Goal: Transaction & Acquisition: Purchase product/service

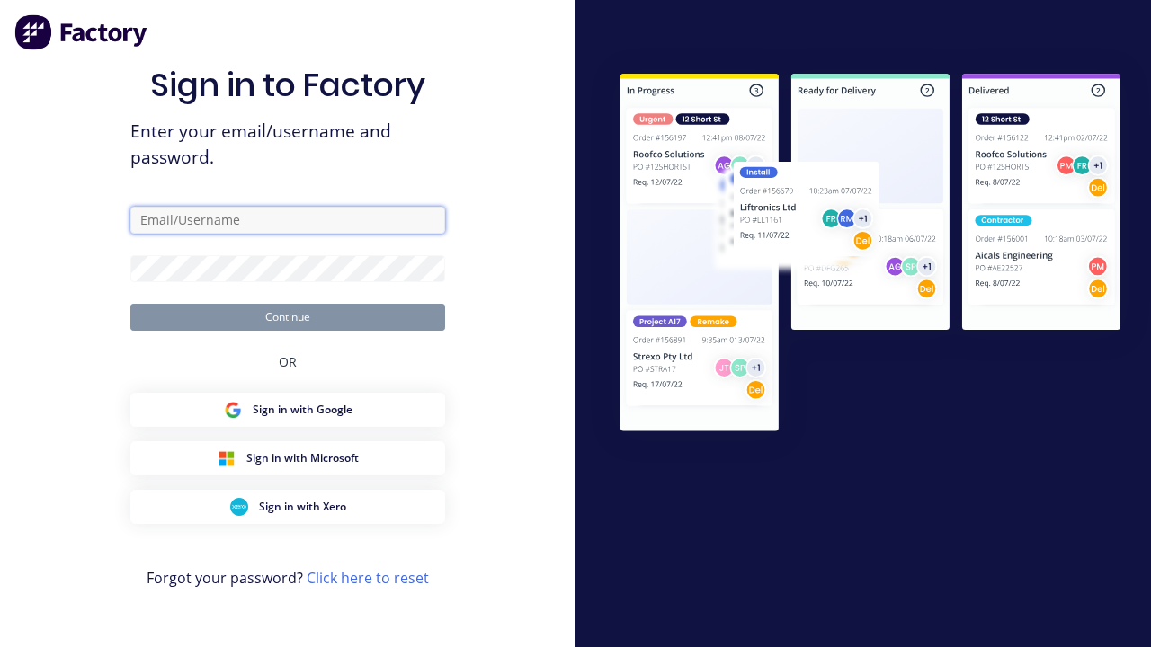
click at [258, 228] on input "text" at bounding box center [287, 220] width 315 height 27
type input "[PERSON_NAME][EMAIL_ADDRESS][DOMAIN_NAME]"
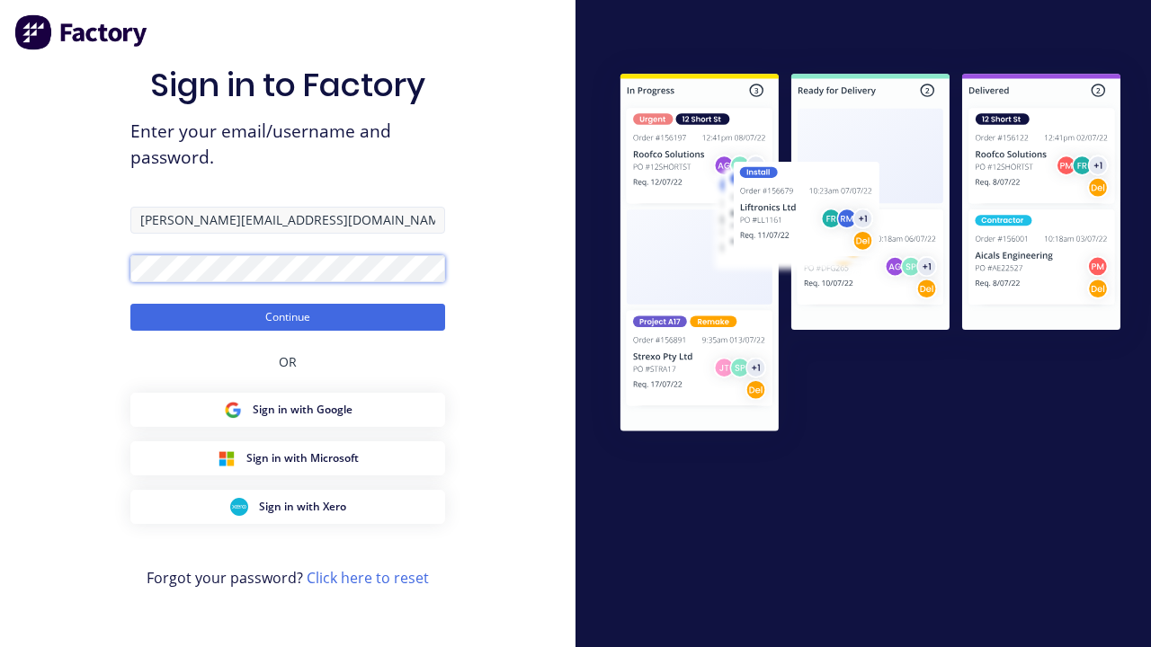
click at [130, 304] on button "Continue" at bounding box center [287, 317] width 315 height 27
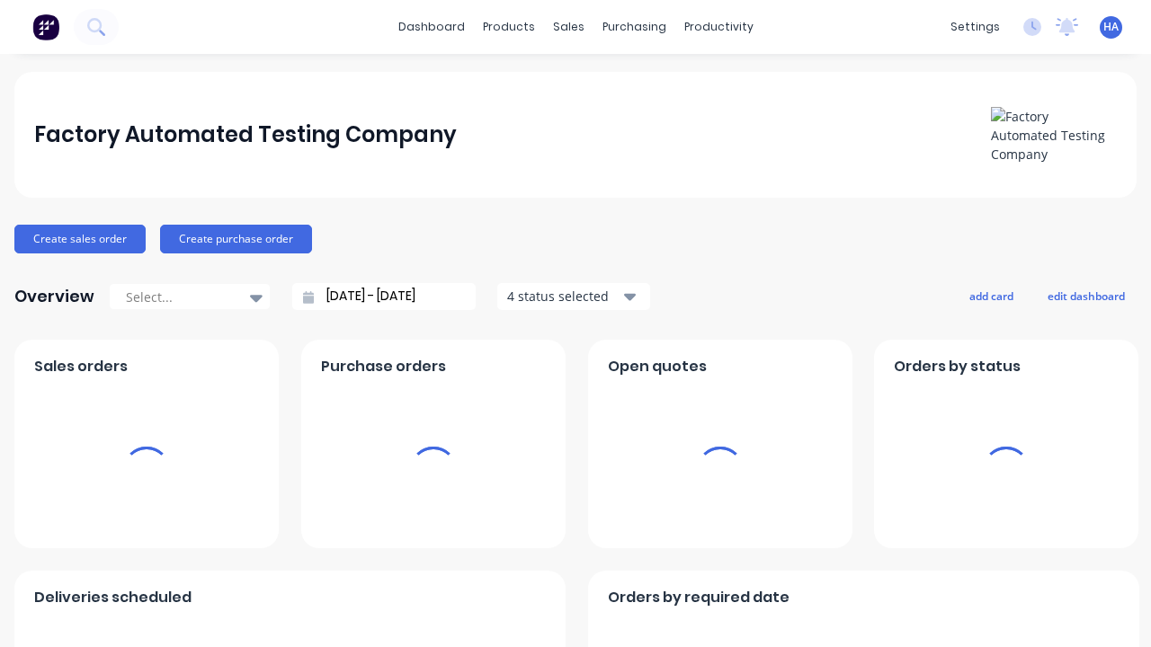
click at [537, 15] on x-pw-glass at bounding box center [575, 323] width 1151 height 647
click at [638, 33] on div "purchasing" at bounding box center [634, 26] width 82 height 27
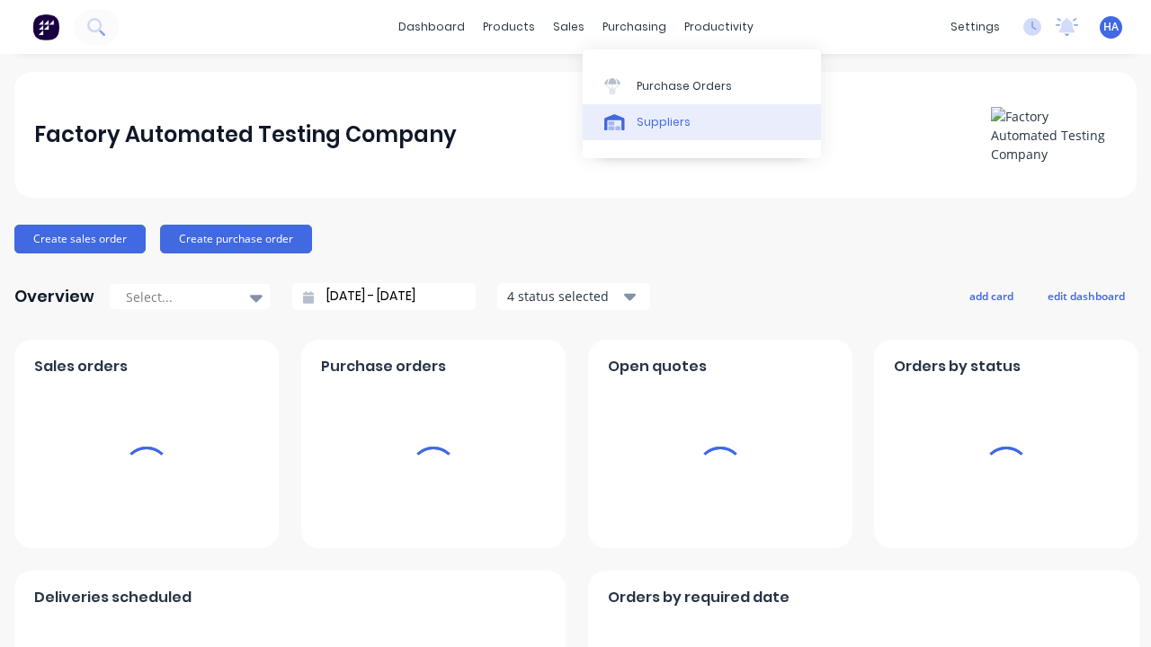
scroll to position [13, 0]
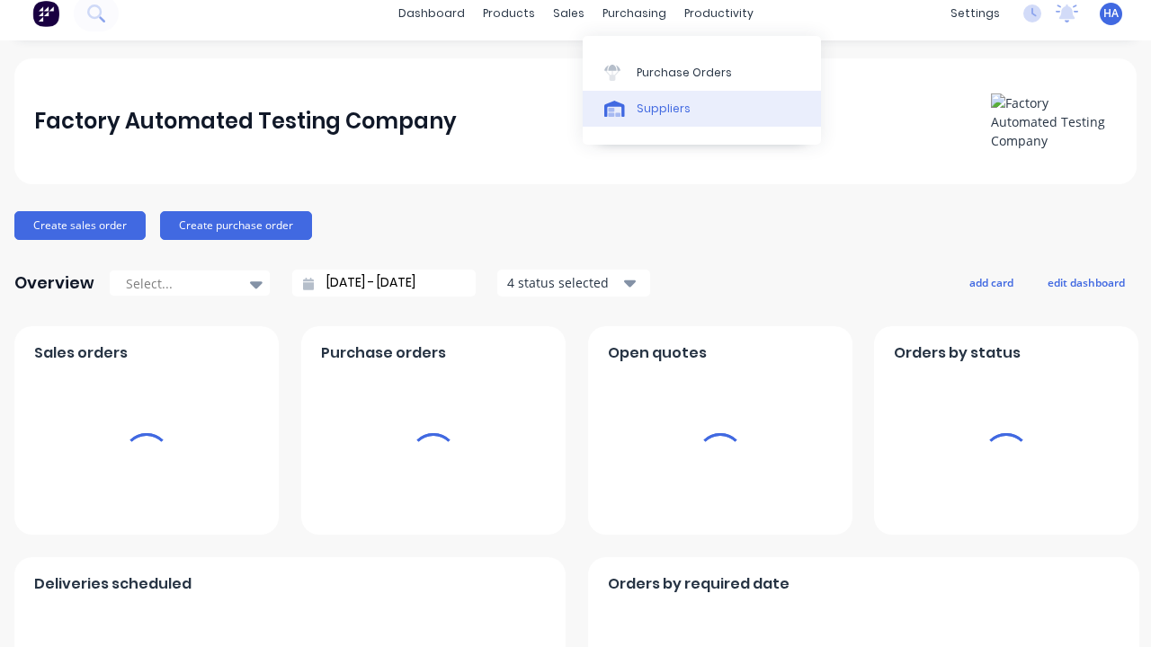
click at [666, 110] on link "Suppliers" at bounding box center [702, 109] width 238 height 36
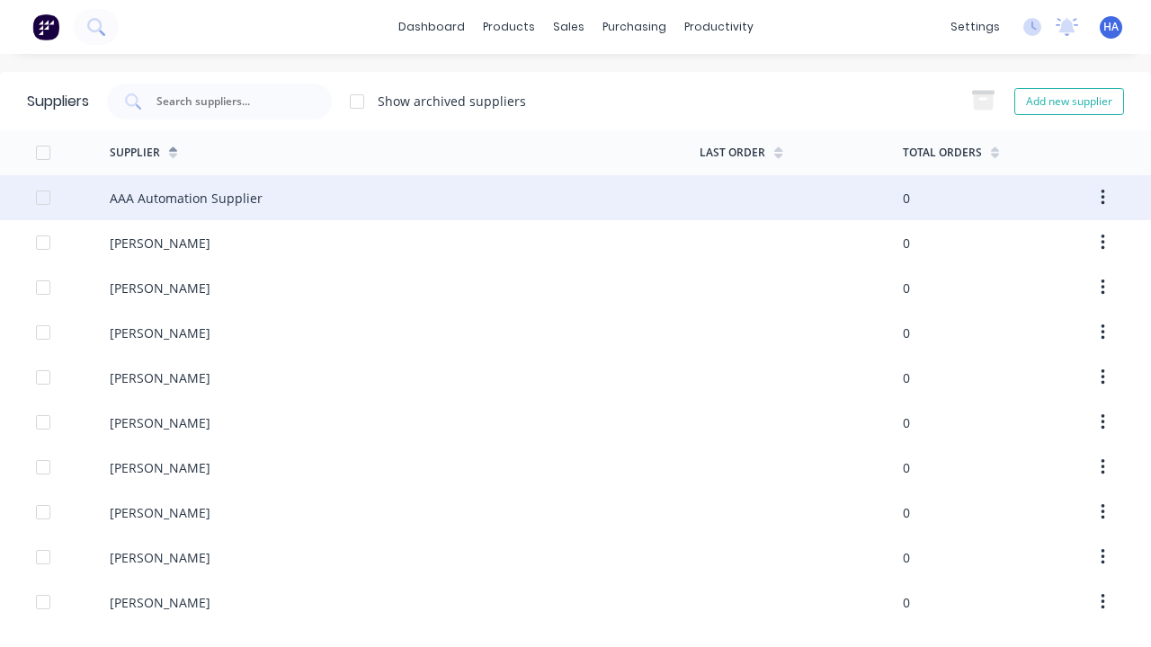
click at [161, 185] on div "AAA Automation Supplier" at bounding box center [405, 197] width 590 height 45
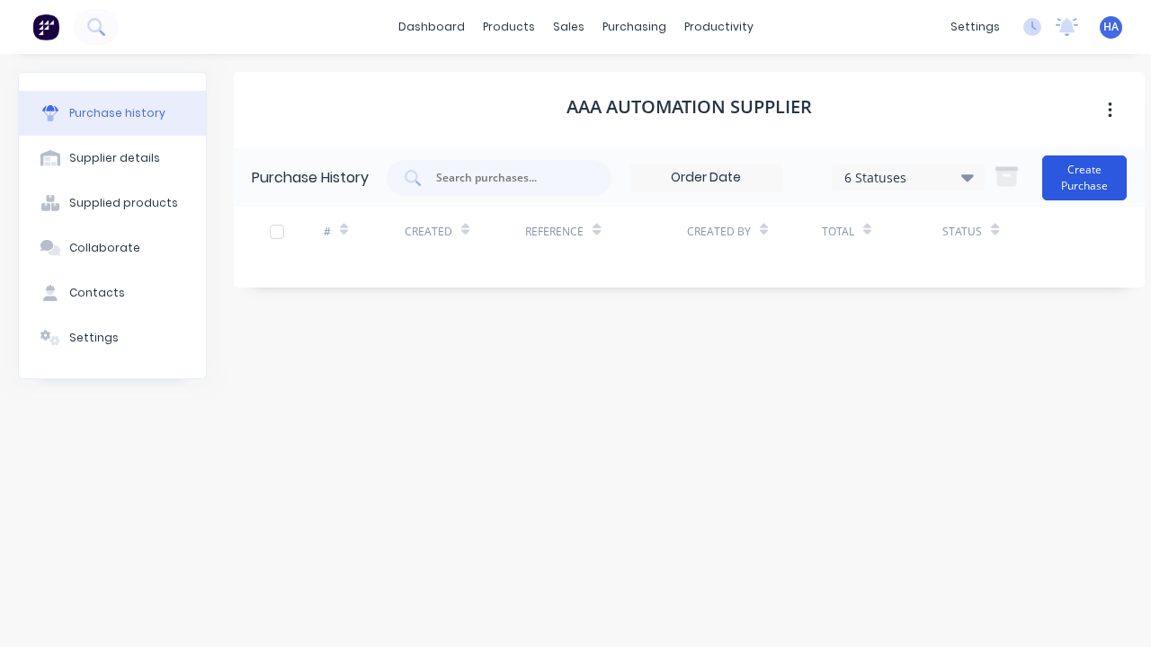
click at [1065, 191] on button "Create Purchase" at bounding box center [1084, 178] width 85 height 45
click at [1086, 177] on button "Create Purchase" at bounding box center [1084, 178] width 85 height 45
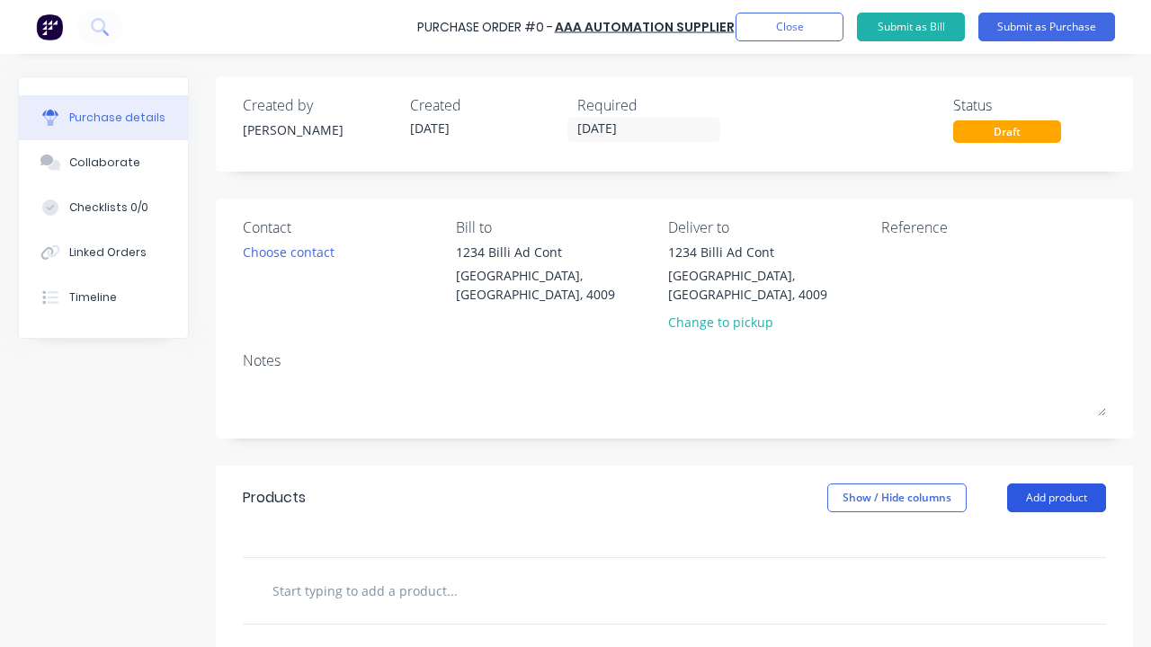
click at [1066, 484] on button "Add product" at bounding box center [1056, 498] width 99 height 29
click at [1040, 484] on button "Add product" at bounding box center [1056, 498] width 99 height 29
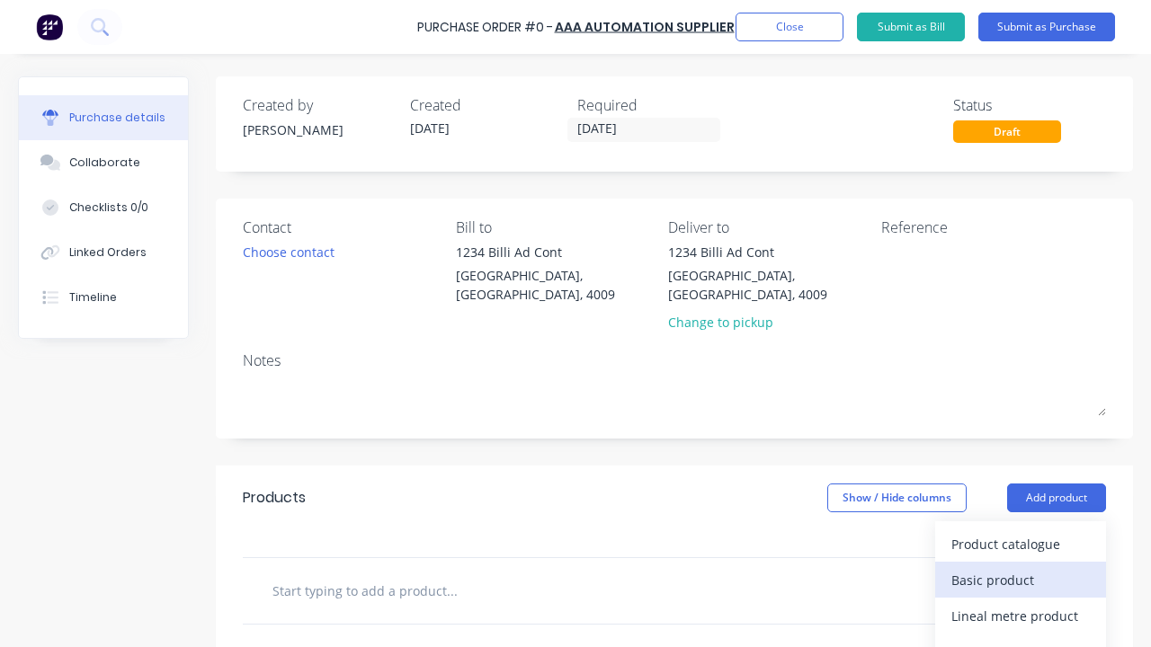
click at [994, 568] on div "Basic product" at bounding box center [1020, 580] width 138 height 26
click at [1005, 567] on div "Basic product" at bounding box center [1020, 580] width 138 height 26
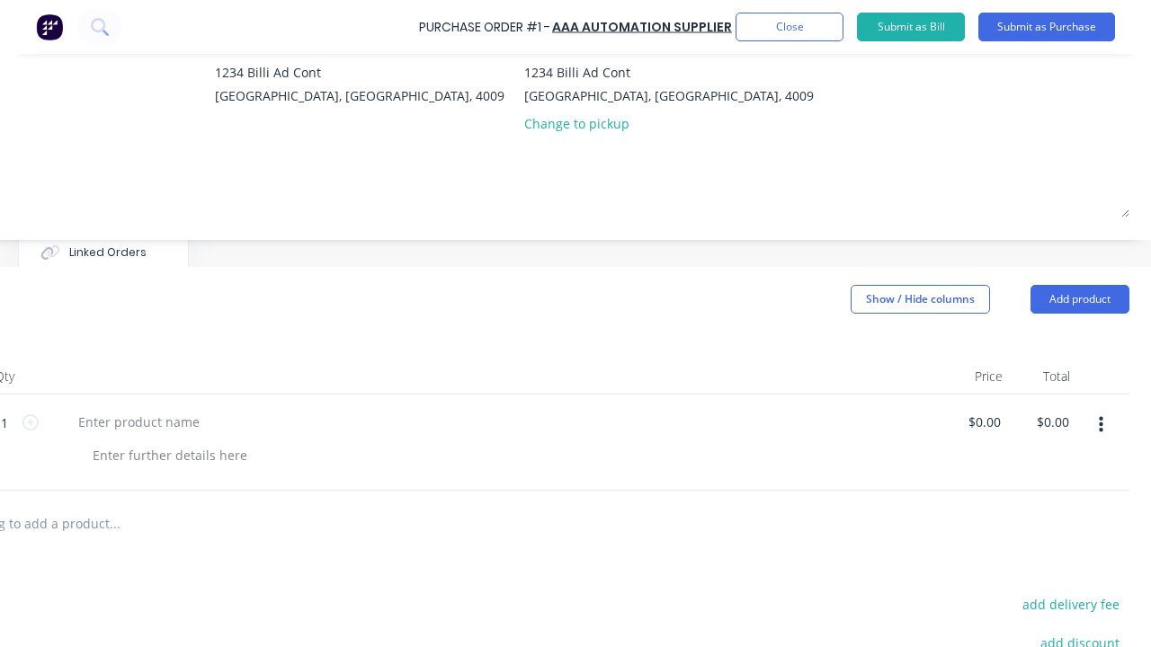
scroll to position [180, 358]
click at [1068, 307] on button "Add product" at bounding box center [1074, 299] width 99 height 29
click at [1058, 299] on button "Add product" at bounding box center [1074, 299] width 99 height 29
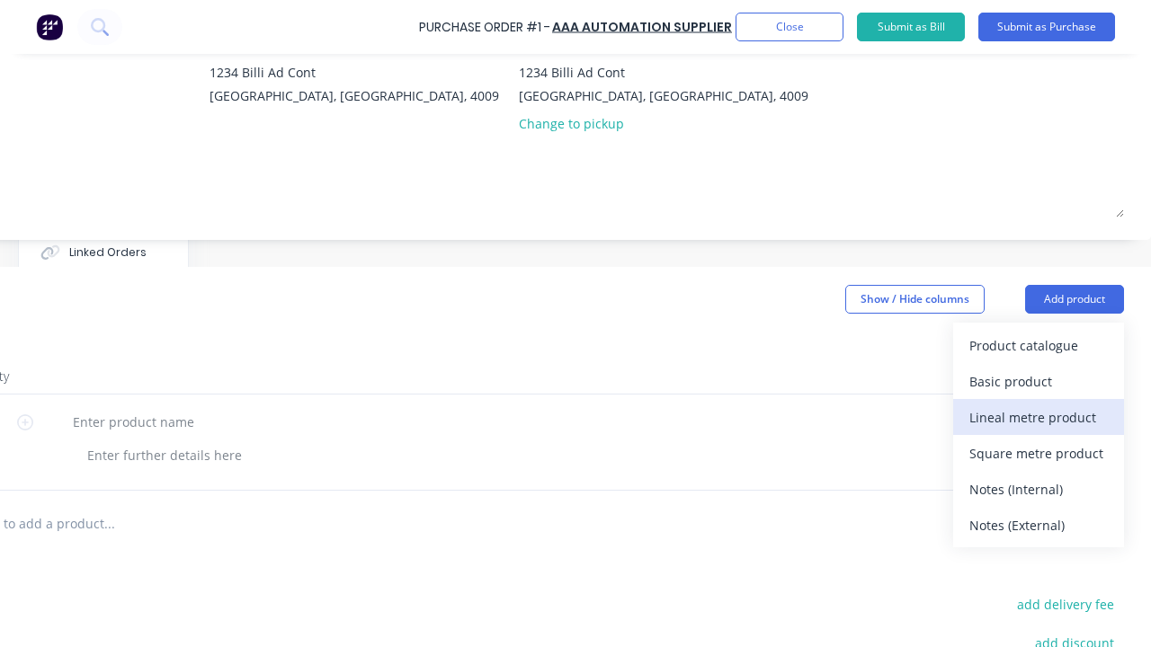
click at [1044, 406] on div "Lineal metre product" at bounding box center [1038, 418] width 138 height 26
click at [1023, 417] on div "Lineal metre product" at bounding box center [1038, 418] width 138 height 26
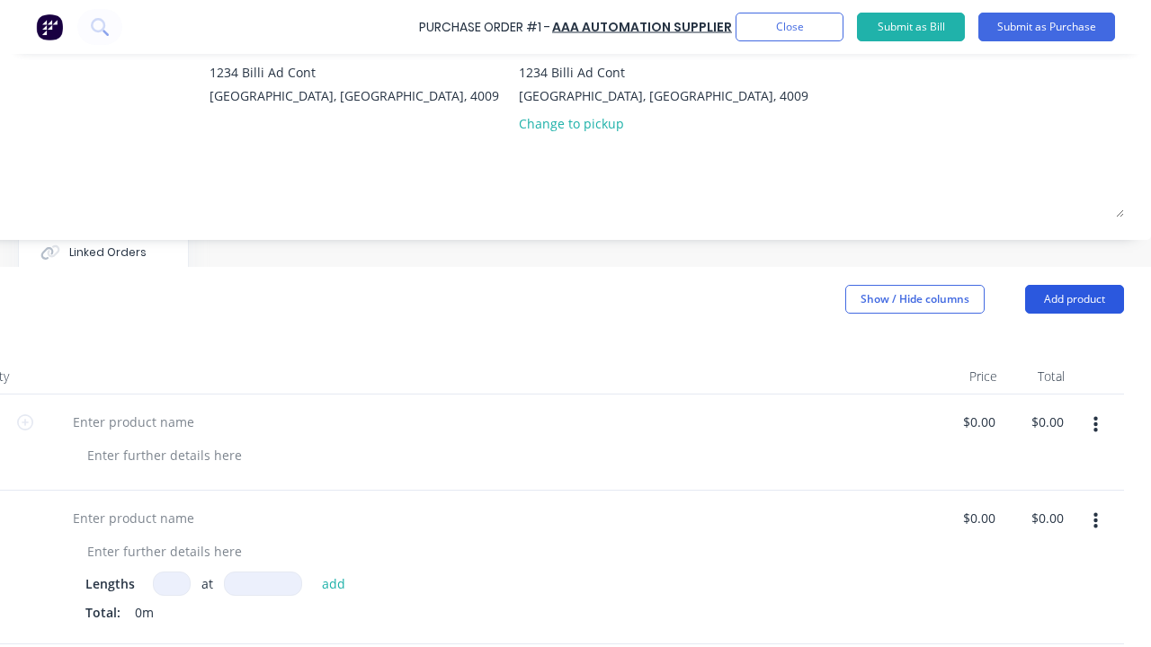
click at [1074, 304] on button "Add product" at bounding box center [1074, 299] width 99 height 29
click at [1058, 299] on button "Add product" at bounding box center [1074, 299] width 99 height 29
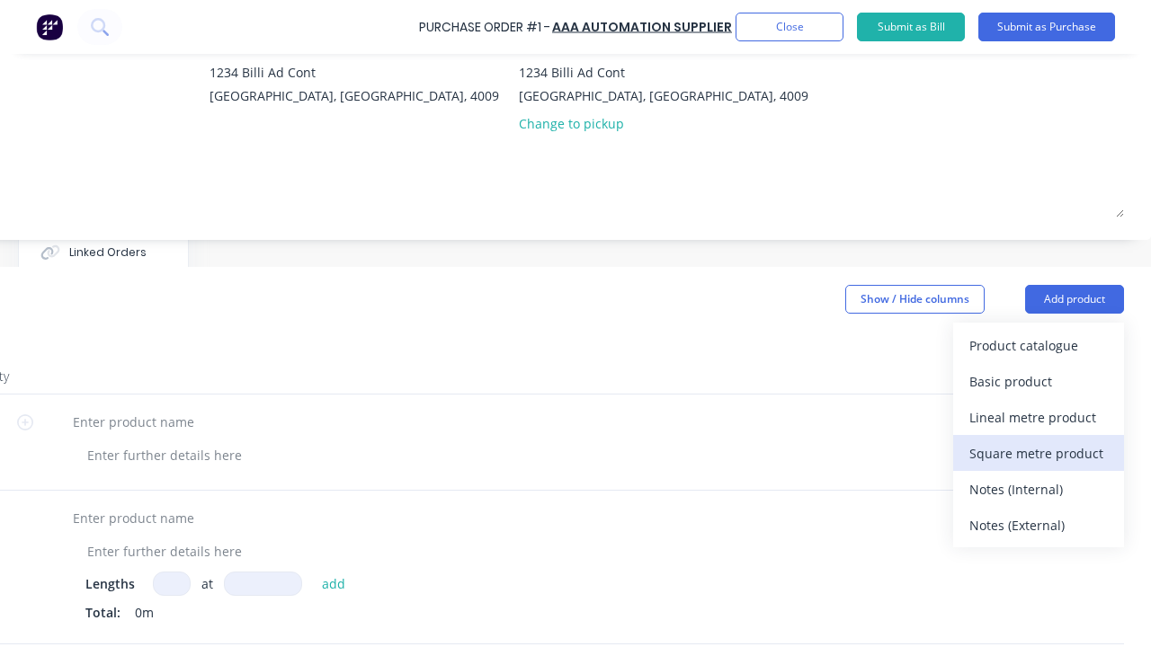
click at [1052, 451] on div "Square metre product" at bounding box center [1038, 454] width 138 height 26
click at [1023, 453] on div "Square metre product" at bounding box center [1038, 454] width 138 height 26
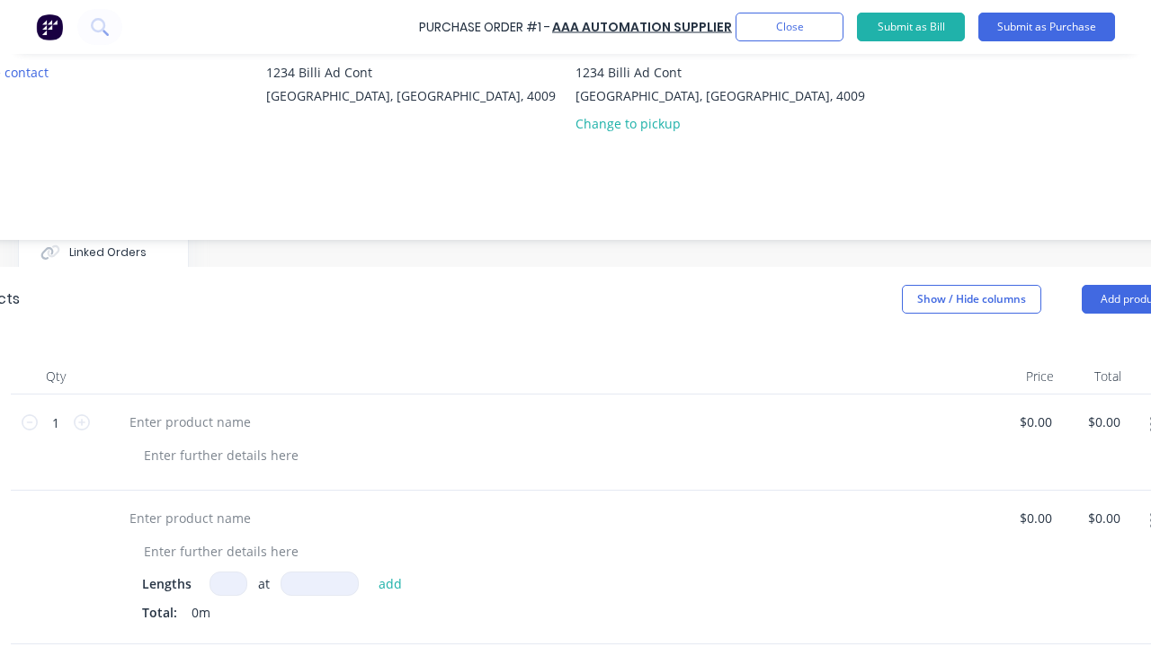
scroll to position [180, 294]
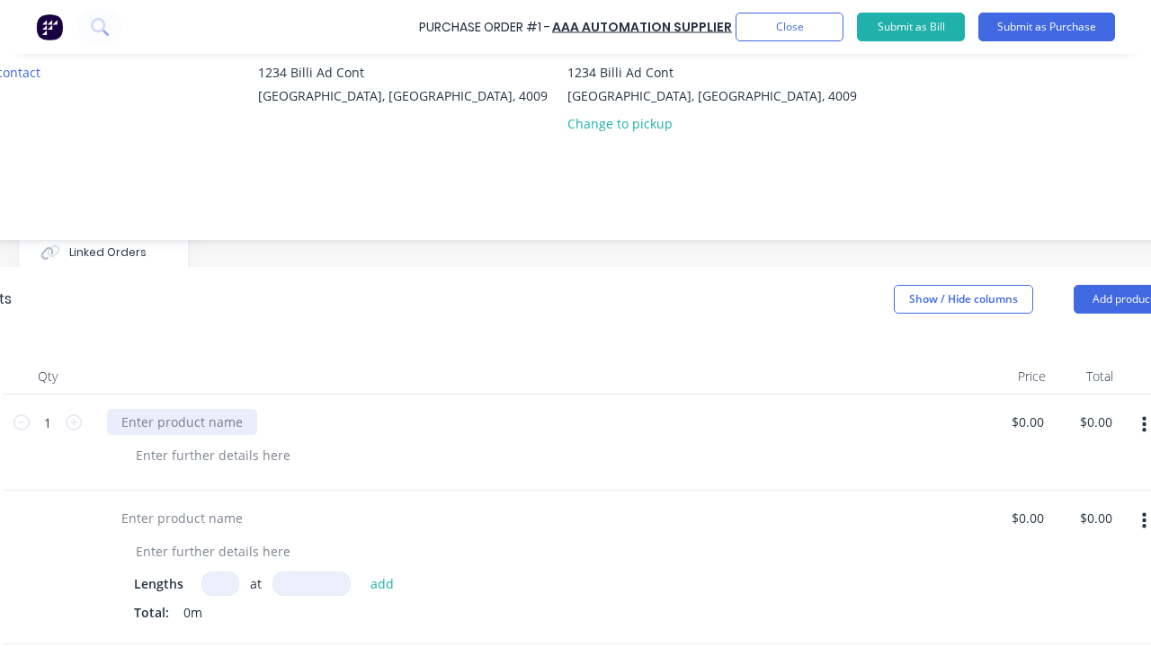
click at [191, 415] on div at bounding box center [182, 422] width 150 height 26
click at [180, 422] on div at bounding box center [182, 422] width 150 height 26
click at [1029, 424] on input "$0.00" at bounding box center [1026, 422] width 41 height 26
click at [1027, 422] on input "$0.00" at bounding box center [1026, 422] width 41 height 26
type input "0.010"
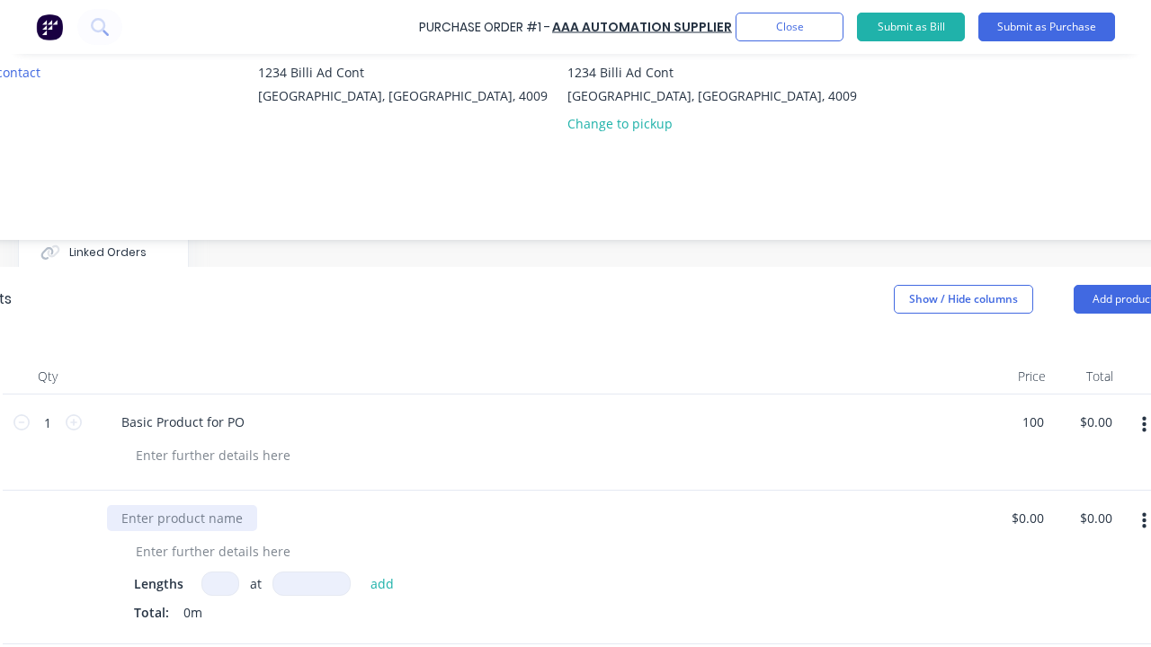
click at [185, 513] on div at bounding box center [182, 518] width 150 height 26
click at [180, 518] on div at bounding box center [182, 518] width 150 height 26
type input "$100.00"
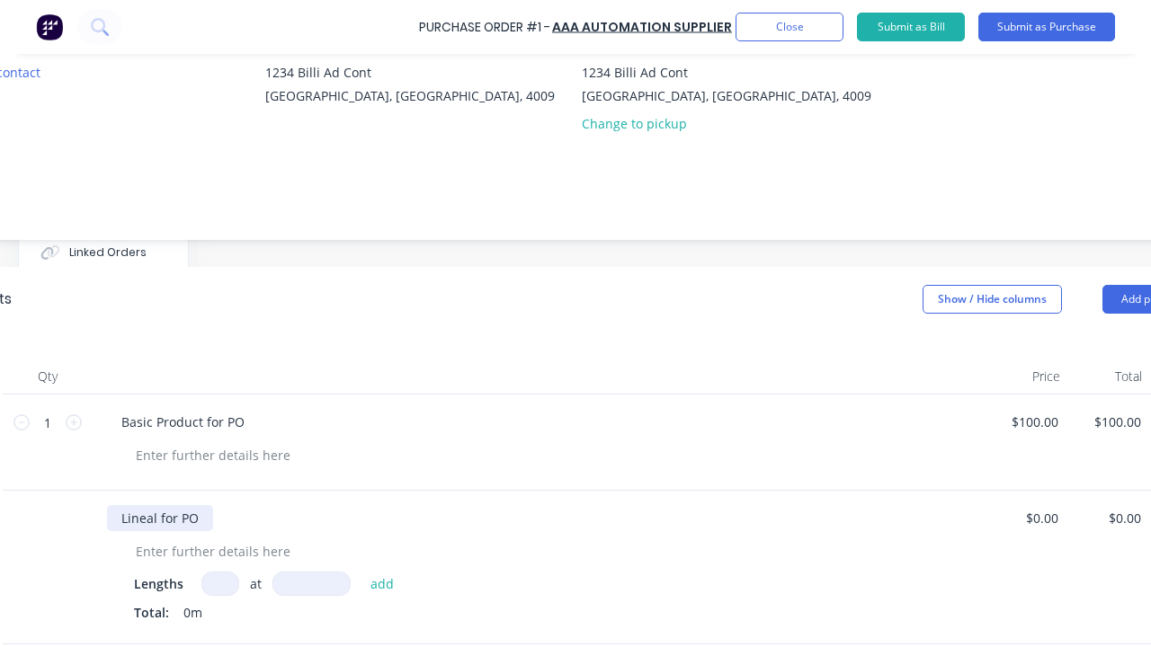
click at [231, 577] on input at bounding box center [220, 584] width 38 height 24
click at [218, 583] on input at bounding box center [220, 584] width 38 height 24
click at [297, 578] on input at bounding box center [311, 584] width 78 height 24
type input "1"
click at [338, 586] on input at bounding box center [311, 584] width 78 height 24
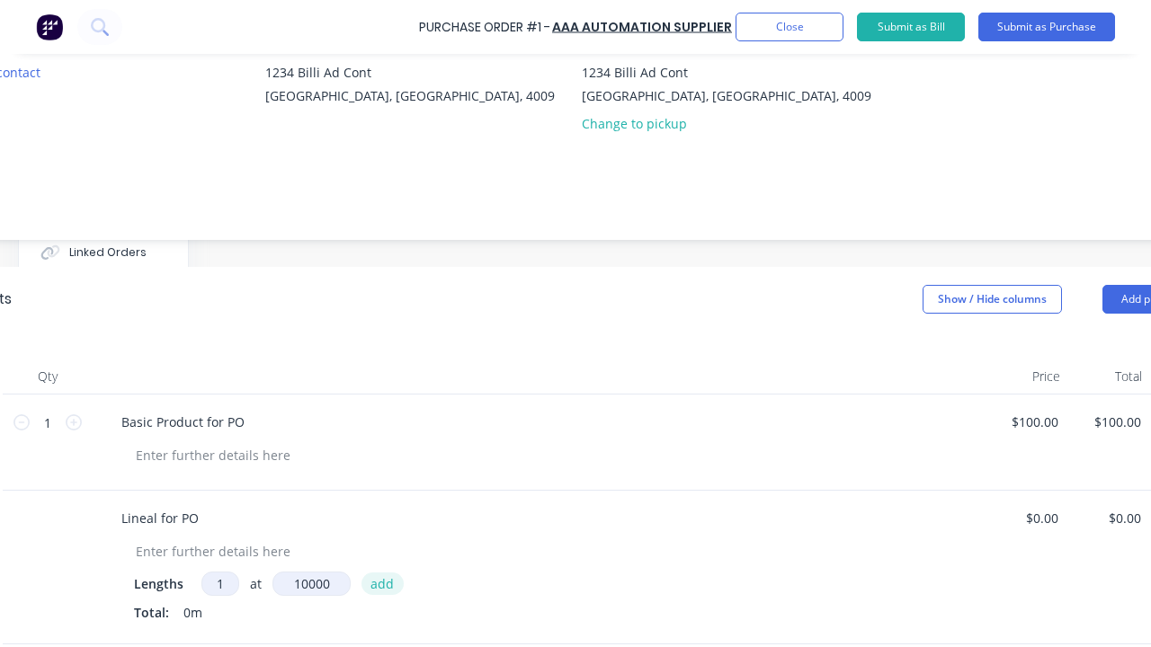
type input "10000mm"
click at [371, 583] on button "add" at bounding box center [382, 584] width 42 height 22
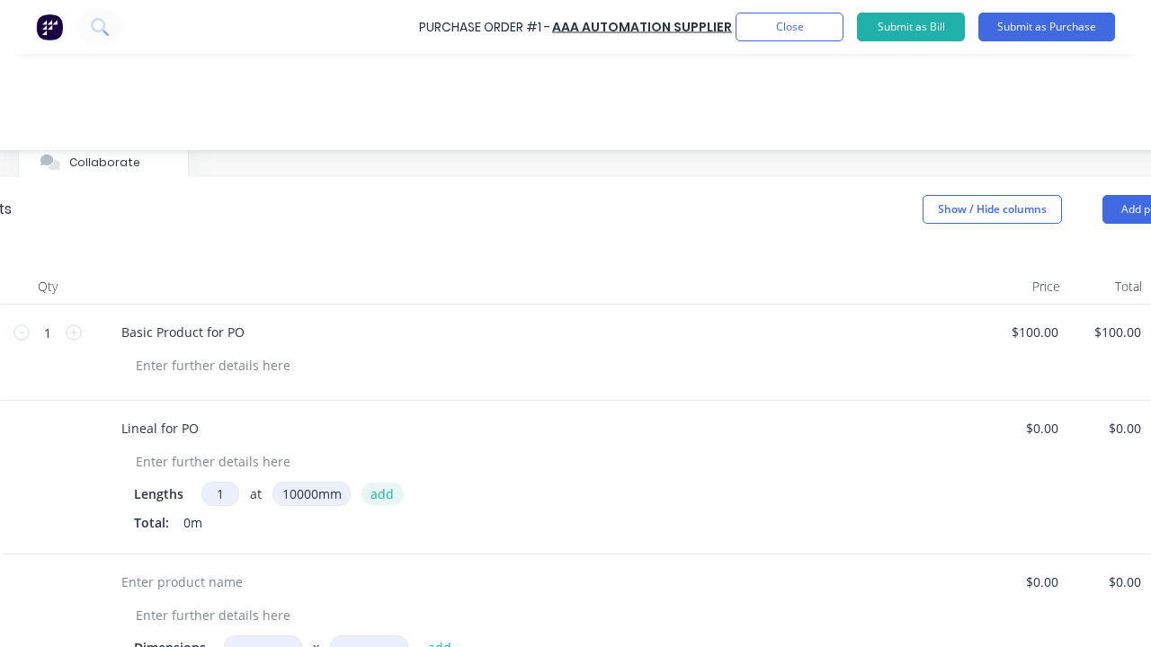
click at [387, 497] on button "add" at bounding box center [382, 494] width 42 height 22
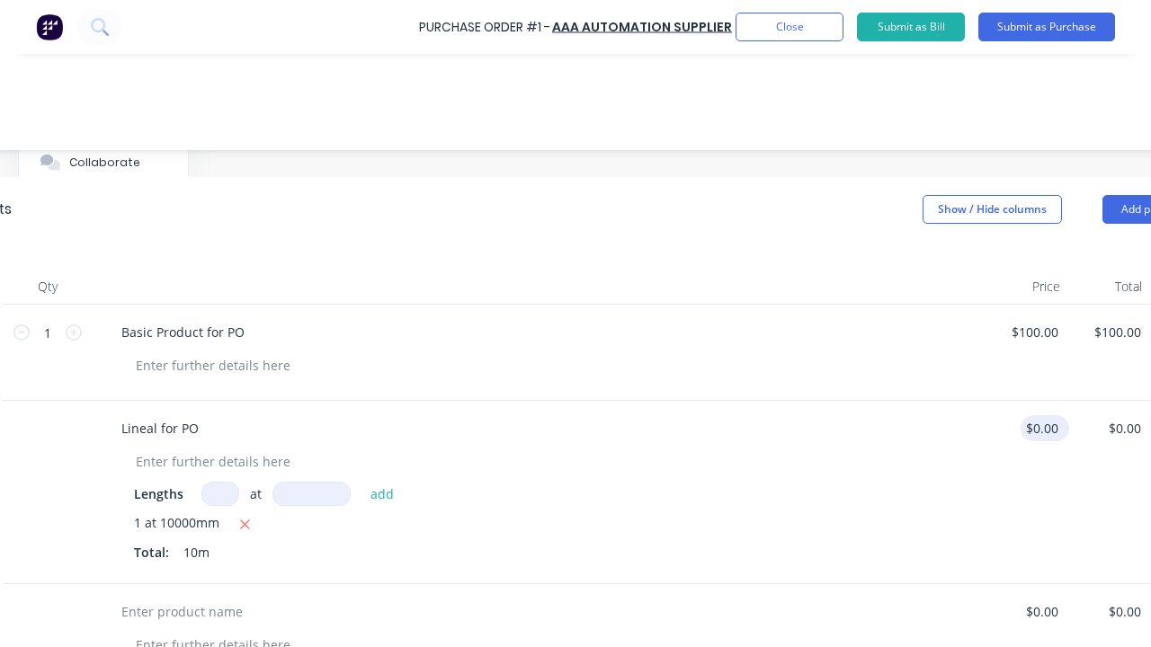
type input "0.00"
click at [1045, 425] on input "0.00" at bounding box center [1040, 428] width 41 height 26
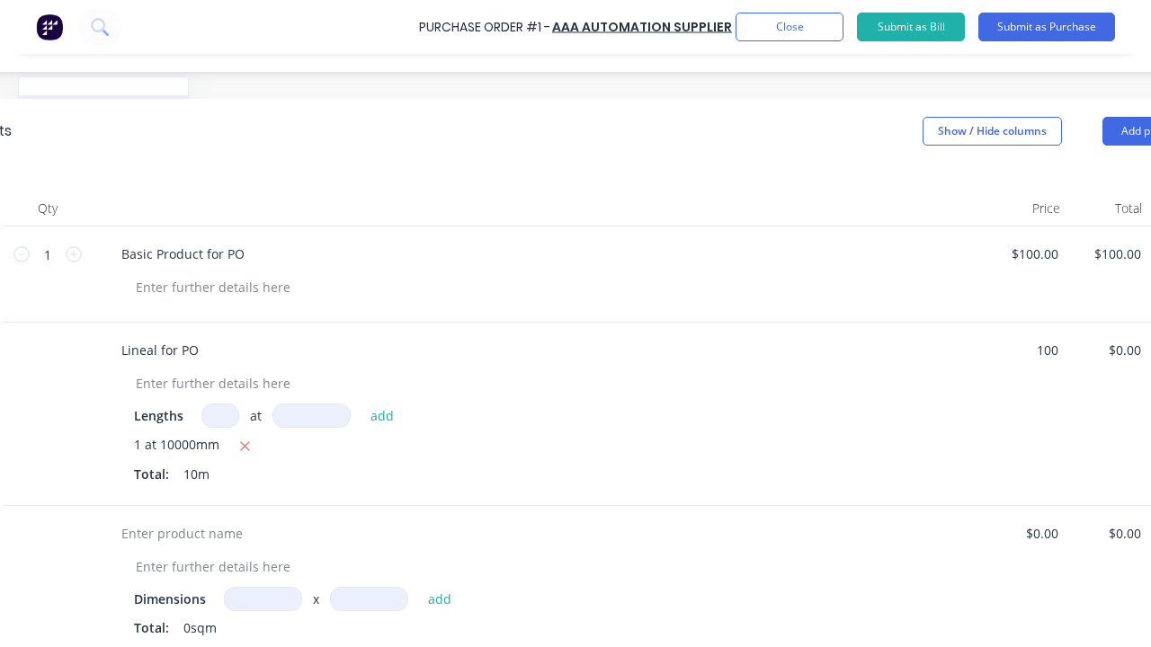
scroll to position [450, 294]
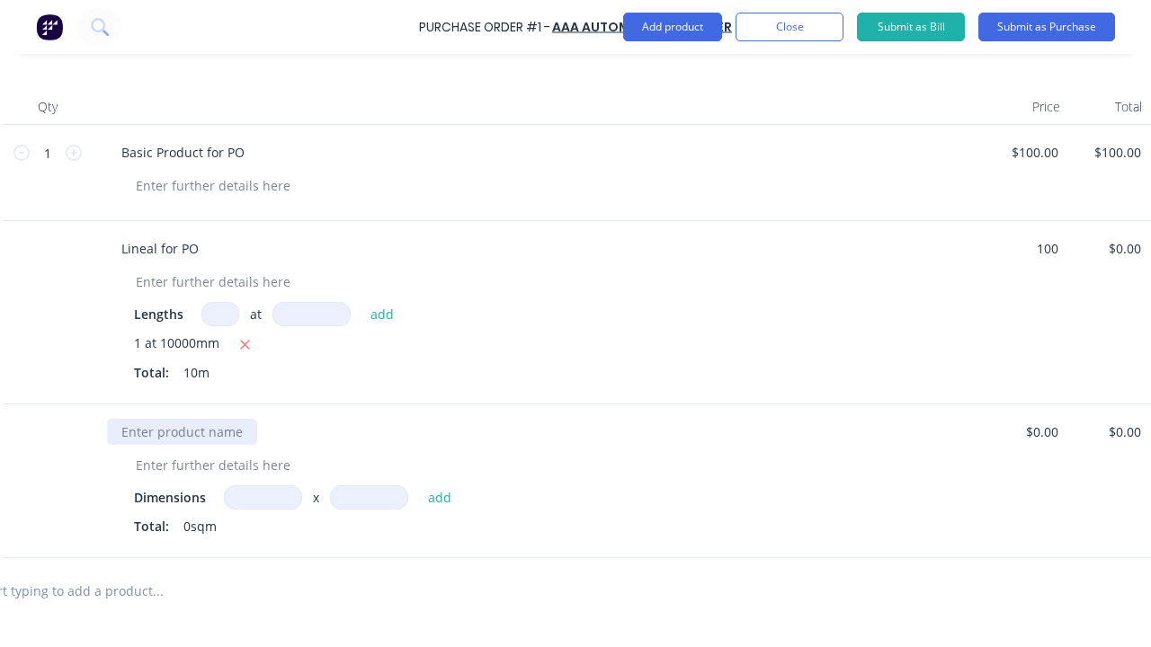
click at [214, 428] on div at bounding box center [182, 432] width 150 height 26
click at [180, 432] on div at bounding box center [182, 432] width 150 height 26
type input "$100.00"
type input "$1,000.00"
click at [260, 494] on input at bounding box center [263, 497] width 78 height 24
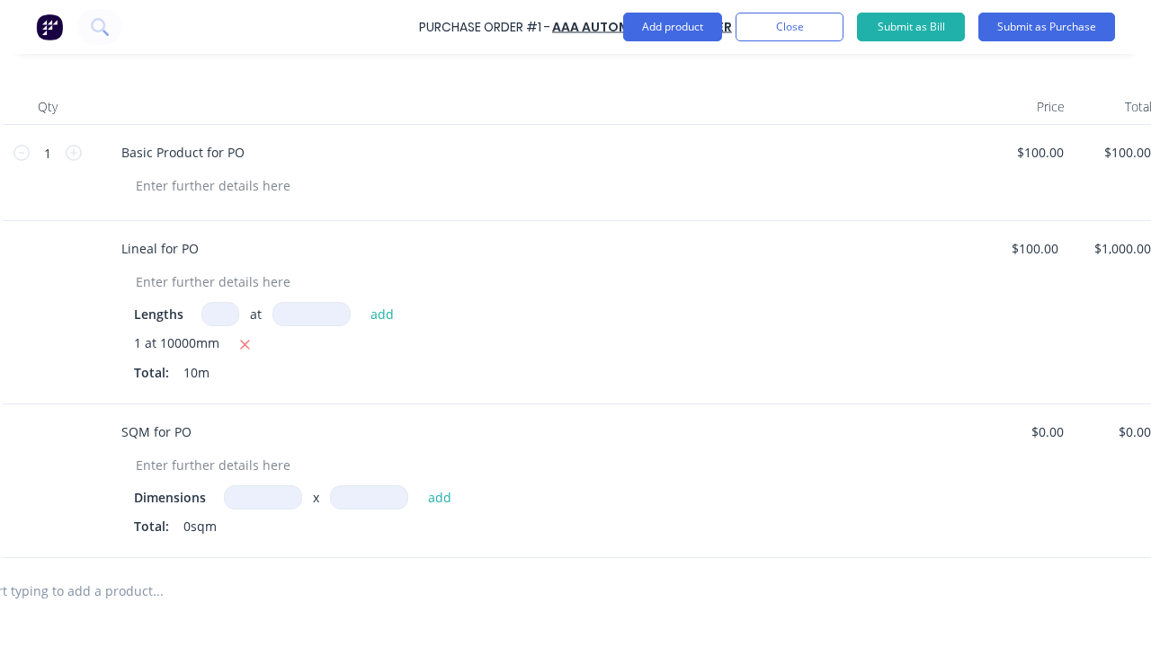
click at [263, 497] on input at bounding box center [263, 497] width 78 height 24
click at [361, 495] on input at bounding box center [369, 497] width 78 height 24
click at [369, 497] on input at bounding box center [369, 497] width 78 height 24
type input "1m"
click at [433, 503] on button "add" at bounding box center [440, 497] width 42 height 22
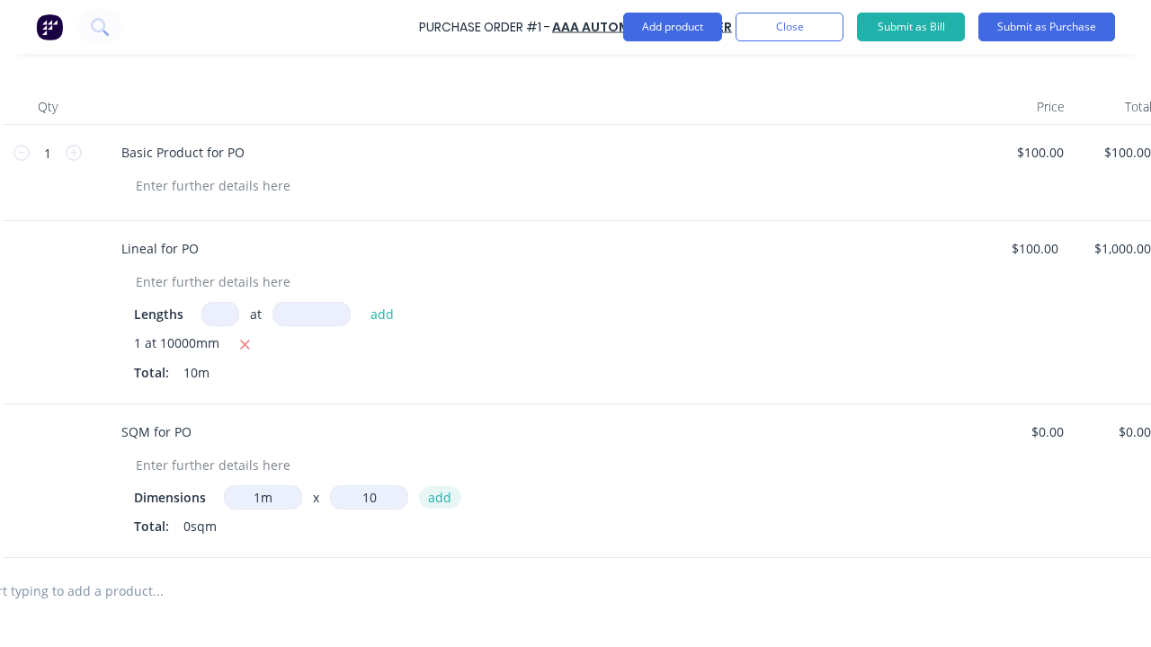
type input "10"
click at [439, 497] on button "add" at bounding box center [440, 497] width 42 height 22
click at [1043, 426] on input "$0.00" at bounding box center [1046, 432] width 41 height 26
click at [1046, 432] on input "$0.00" at bounding box center [1046, 432] width 41 height 26
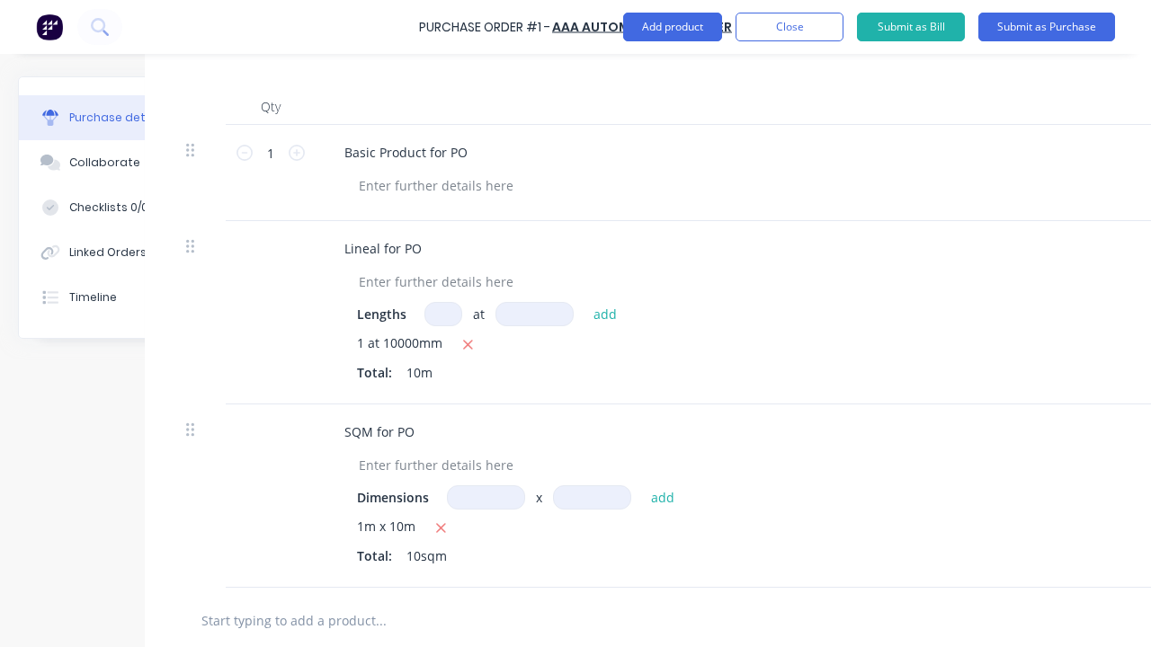
scroll to position [450, 0]
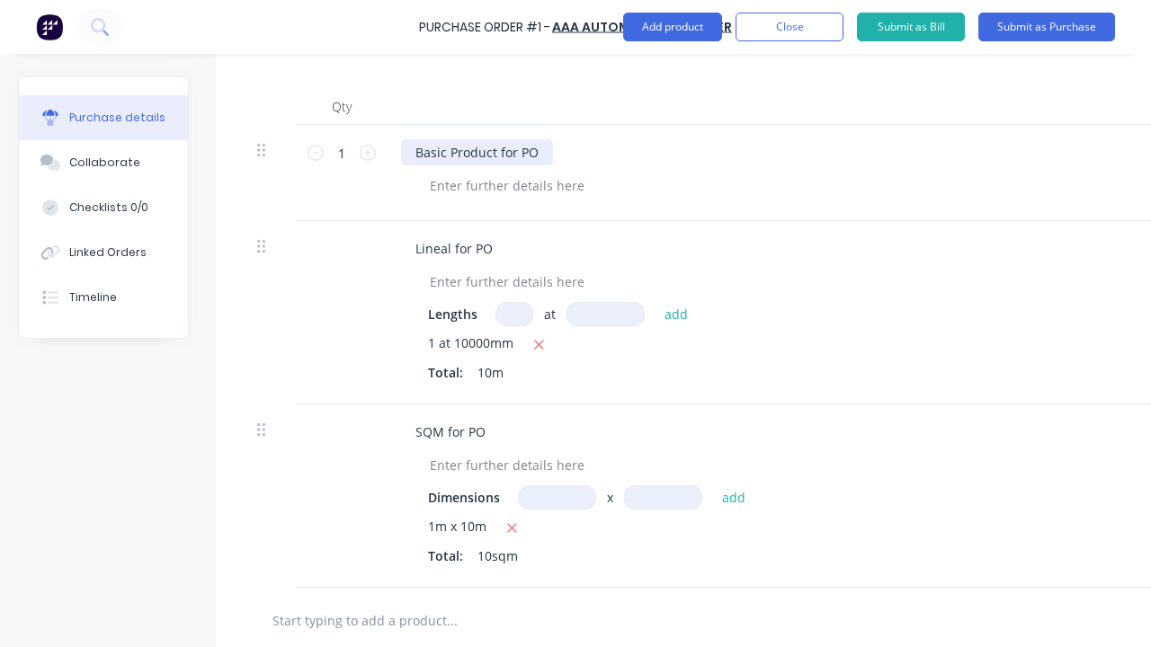
click at [523, 142] on div "Basic Product for PO" at bounding box center [477, 152] width 152 height 26
click at [476, 152] on div "Basic Product for PO" at bounding box center [477, 152] width 152 height 26
type input "$100.00"
type input "$1,000.00"
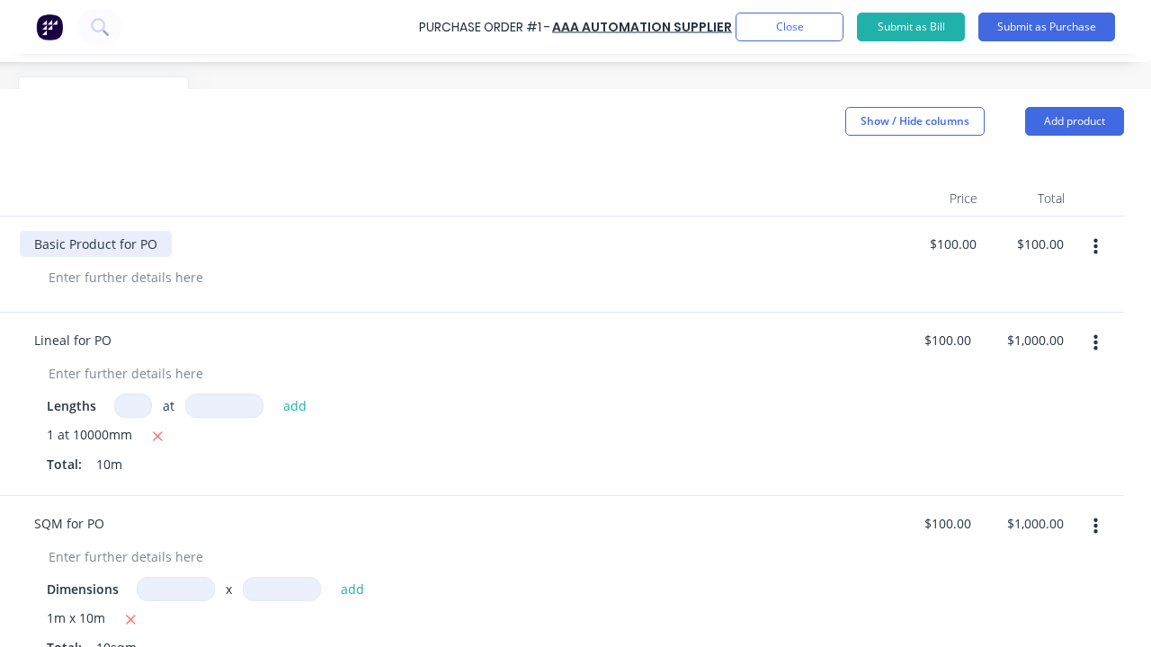
scroll to position [270, 396]
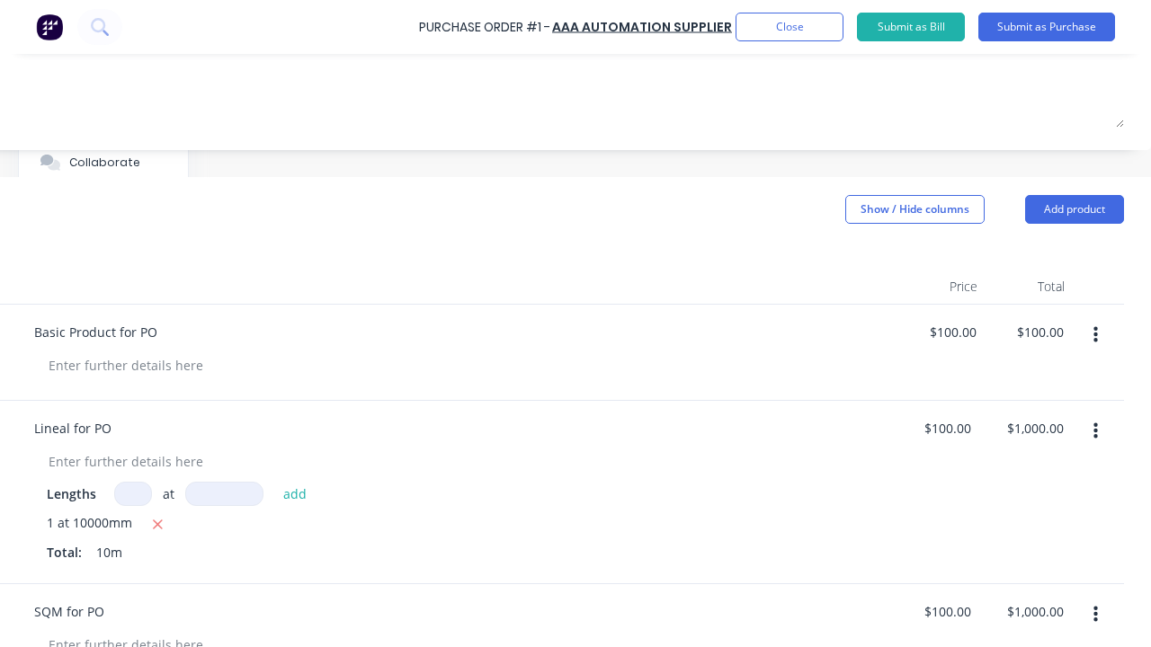
click at [653, 5] on x-pw-glass at bounding box center [575, 323] width 1151 height 647
click at [936, 331] on input "$100.00" at bounding box center [952, 332] width 56 height 26
click at [640, 14] on x-pw-glass at bounding box center [575, 323] width 1151 height 647
click at [638, 15] on x-pw-glass at bounding box center [575, 323] width 1151 height 647
click at [1011, 324] on input "$100.00" at bounding box center [1039, 332] width 56 height 26
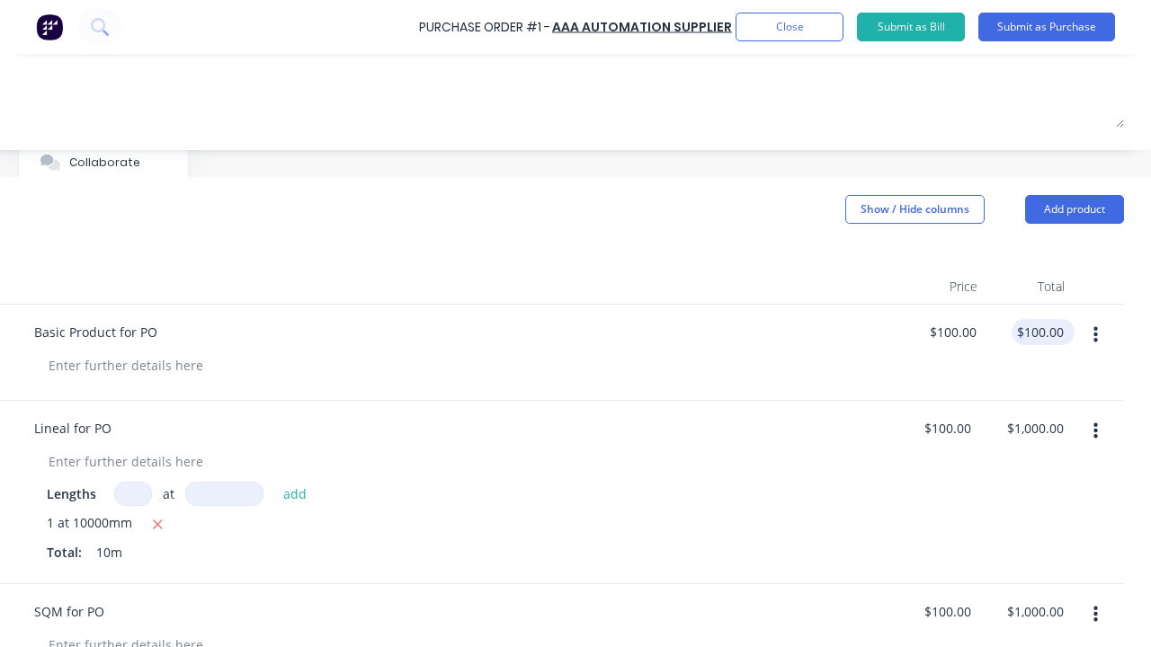
click at [1023, 332] on input "$100.00" at bounding box center [1039, 332] width 56 height 26
type input "$100.00"
click at [646, 13] on x-pw-glass at bounding box center [575, 323] width 1151 height 647
click at [939, 434] on input "$100.00" at bounding box center [947, 428] width 56 height 26
click at [644, 18] on x-pw-glass at bounding box center [575, 323] width 1151 height 647
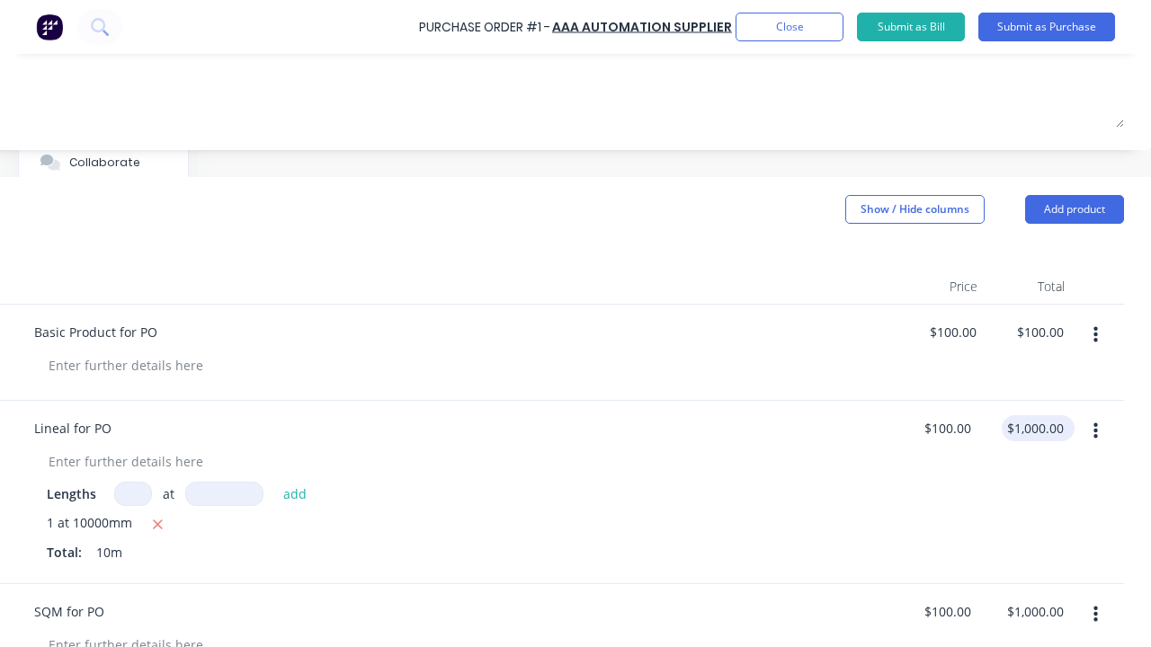
click at [1038, 431] on input "$1,000.00" at bounding box center [1035, 428] width 66 height 26
click at [639, 14] on x-pw-glass at bounding box center [575, 323] width 1151 height 647
click at [933, 609] on input "$100.00" at bounding box center [947, 612] width 56 height 26
click at [639, 11] on x-pw-glass at bounding box center [575, 323] width 1151 height 647
click at [1024, 605] on input "$1,000.00" at bounding box center [1035, 612] width 66 height 26
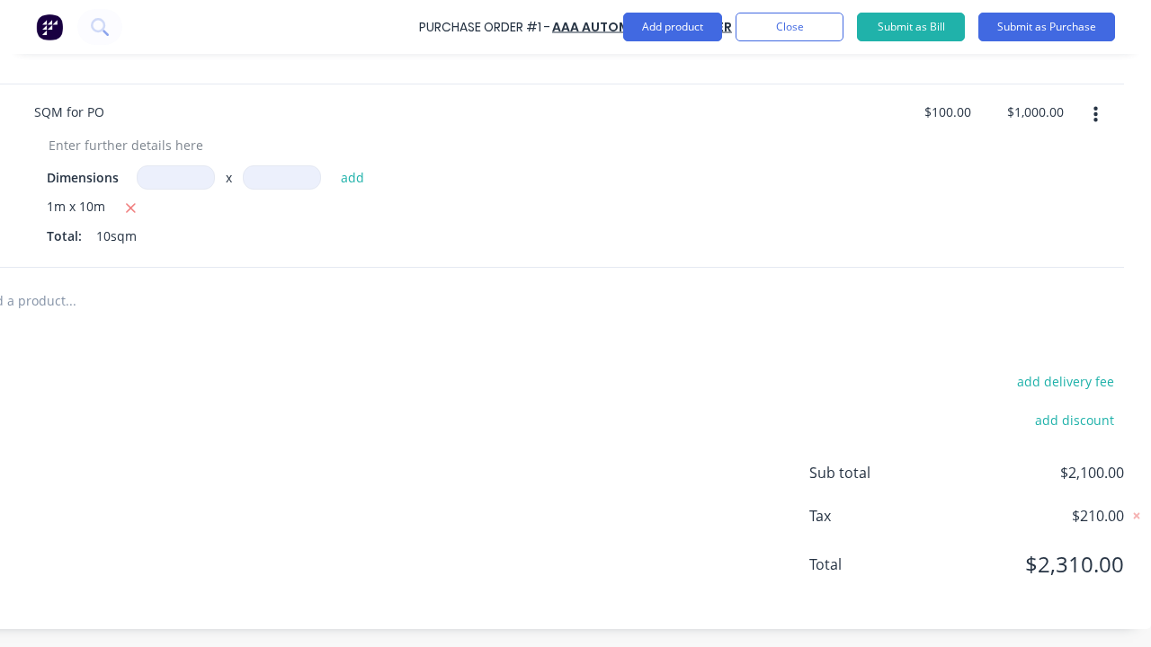
scroll to position [785, 396]
click at [1063, 372] on button "add delivery fee" at bounding box center [1065, 381] width 118 height 23
click at [1051, 370] on button "add delivery fee" at bounding box center [1065, 381] width 118 height 23
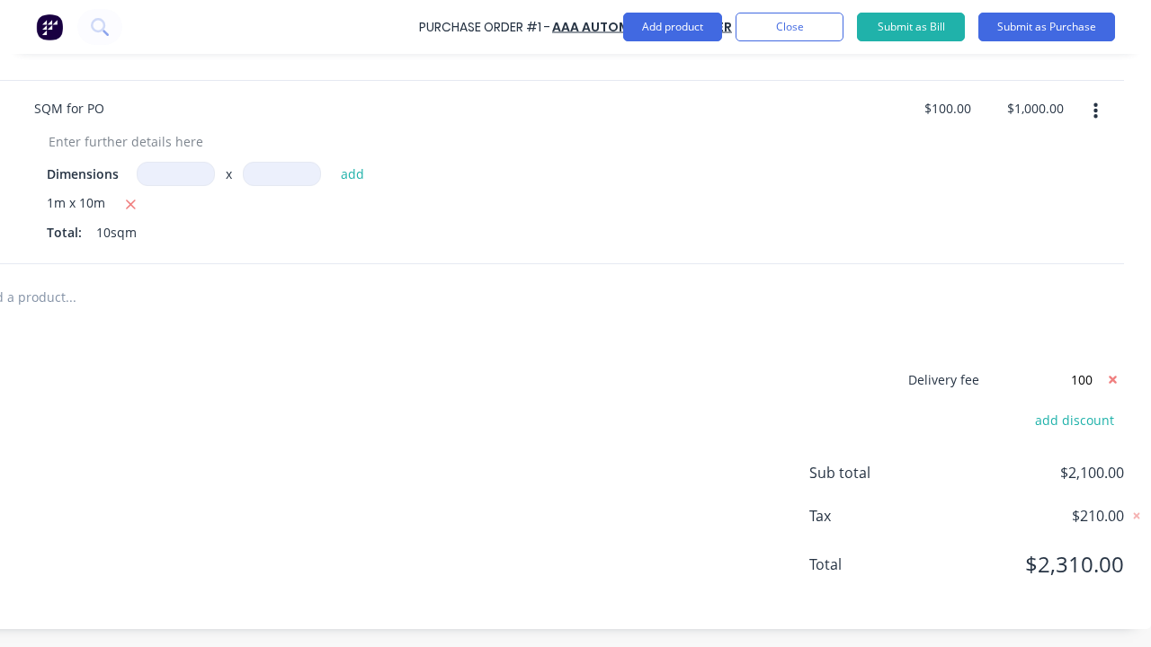
click at [875, 462] on span "Sub total" at bounding box center [876, 473] width 135 height 22
click at [861, 462] on span "Sub total" at bounding box center [876, 473] width 135 height 22
type input "$100.00"
drag, startPoint x: 640, startPoint y: 12, endPoint x: 646, endPoint y: 20, distance: 9.7
click at [642, 12] on x-pw-glass at bounding box center [575, 323] width 1151 height 647
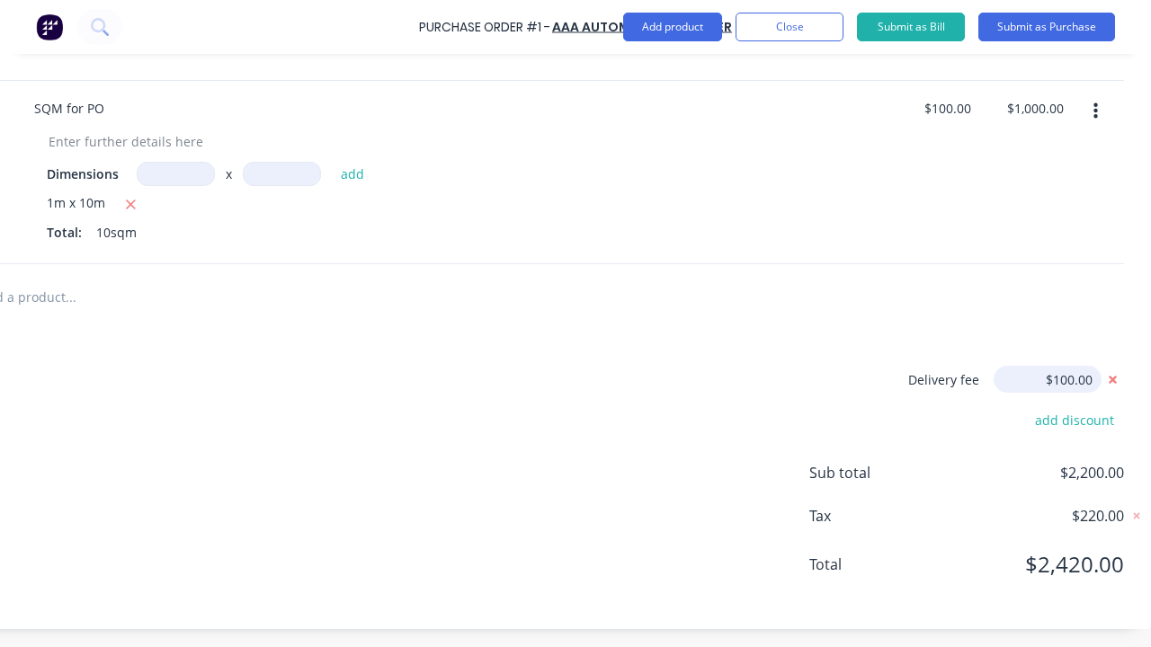
click at [1063, 366] on input "$100.00" at bounding box center [1047, 379] width 108 height 27
click at [643, 18] on x-pw-glass at bounding box center [575, 323] width 1151 height 647
click at [639, 13] on x-pw-glass at bounding box center [575, 323] width 1151 height 647
click at [1076, 462] on span "$2,200.00" at bounding box center [1034, 473] width 180 height 22
click at [1019, 462] on span "$2,200.00" at bounding box center [1034, 473] width 180 height 22
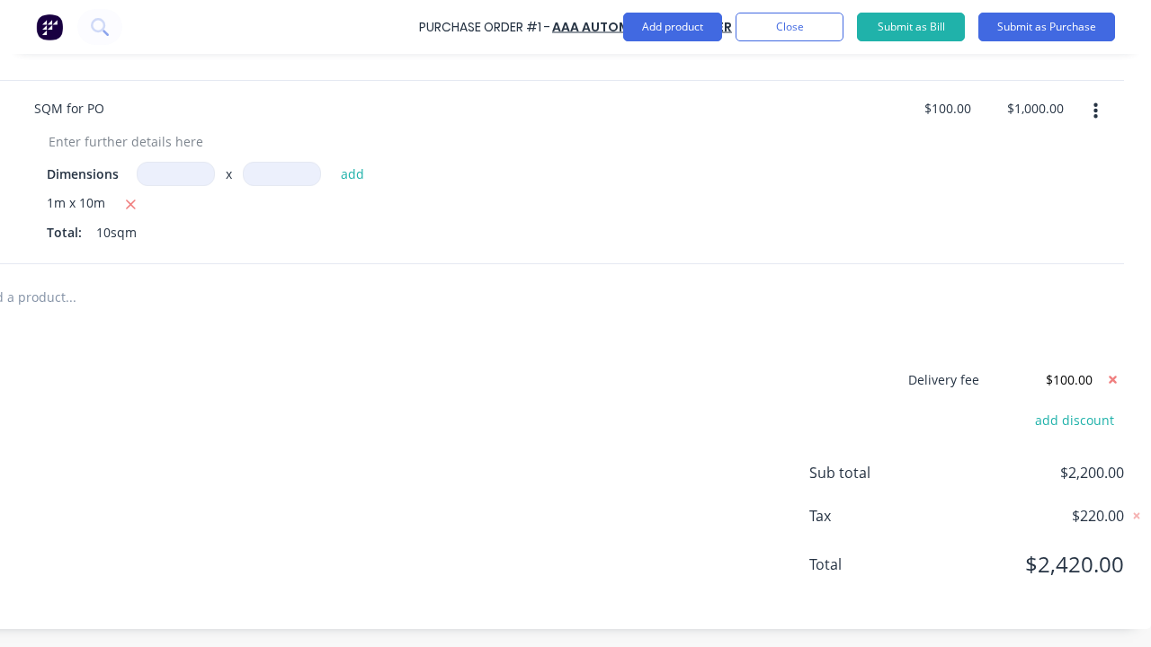
click at [641, 18] on x-pw-glass at bounding box center [575, 323] width 1151 height 647
click at [620, 17] on x-pw-glass at bounding box center [575, 323] width 1151 height 647
click at [1071, 462] on span "$2,200.00" at bounding box center [1034, 473] width 180 height 22
click at [1111, 492] on x-pw-glass at bounding box center [575, 323] width 1151 height 647
click at [617, 14] on x-pw-glass at bounding box center [575, 323] width 1151 height 647
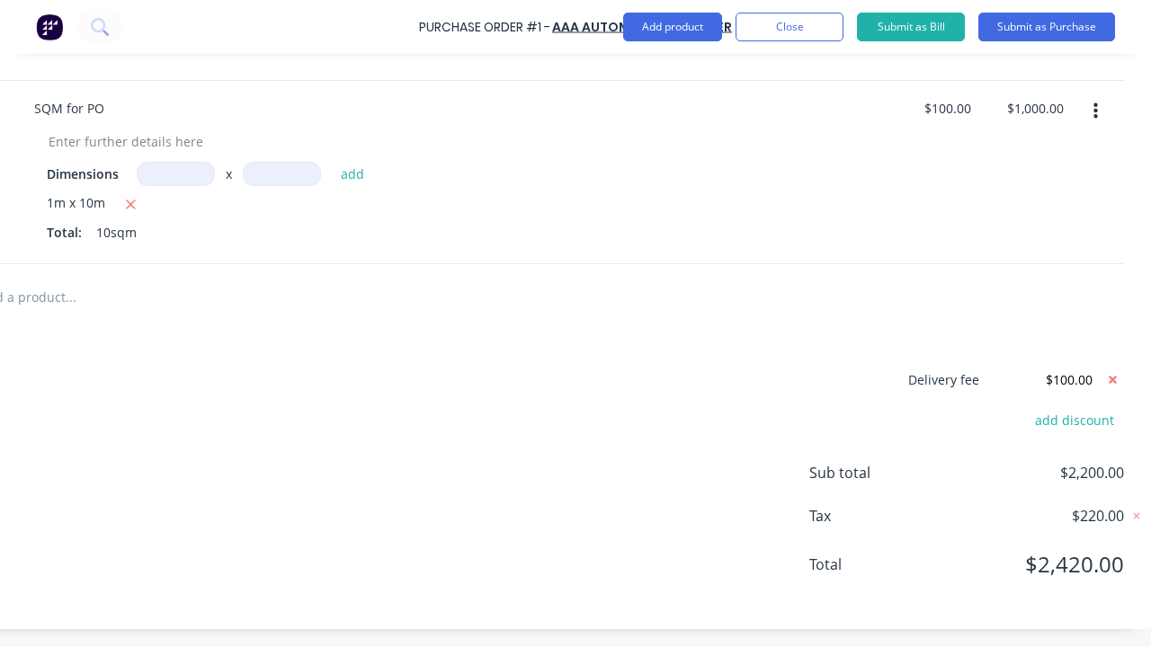
click at [1082, 506] on span "$220.00" at bounding box center [1034, 516] width 180 height 22
click at [1109, 368] on x-pw-glass at bounding box center [575, 323] width 1151 height 647
click at [614, 13] on x-pw-glass at bounding box center [575, 323] width 1151 height 647
click at [1064, 553] on span "$2,420.00" at bounding box center [1034, 564] width 180 height 32
click at [1104, 415] on x-pw-glass at bounding box center [575, 323] width 1151 height 647
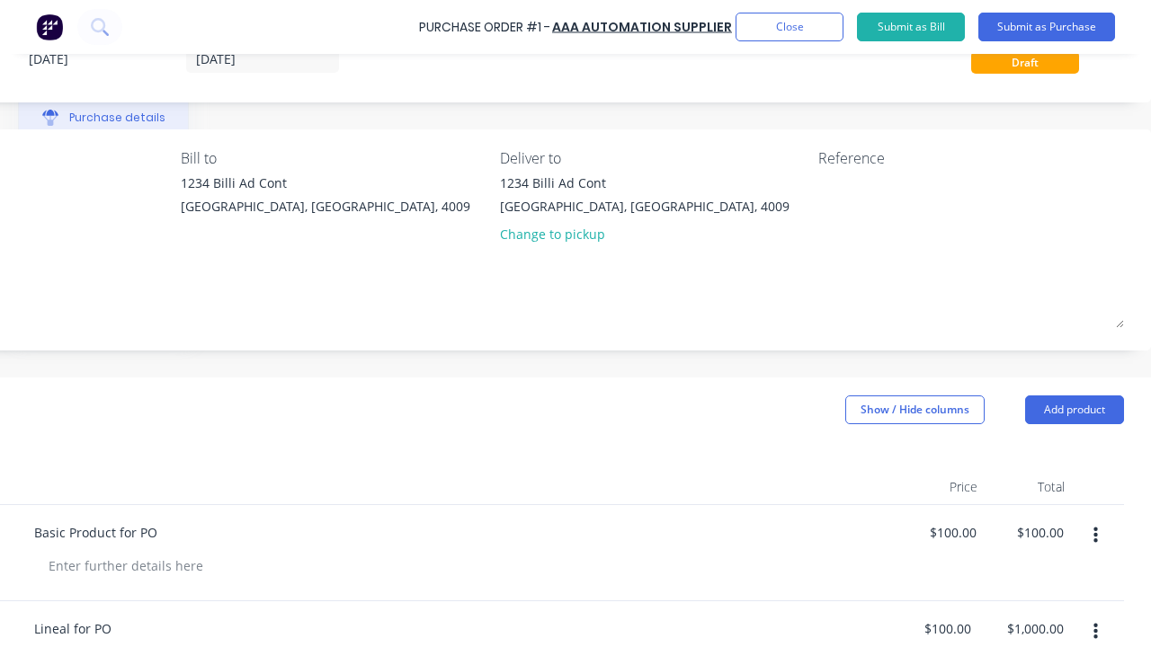
scroll to position [0, 396]
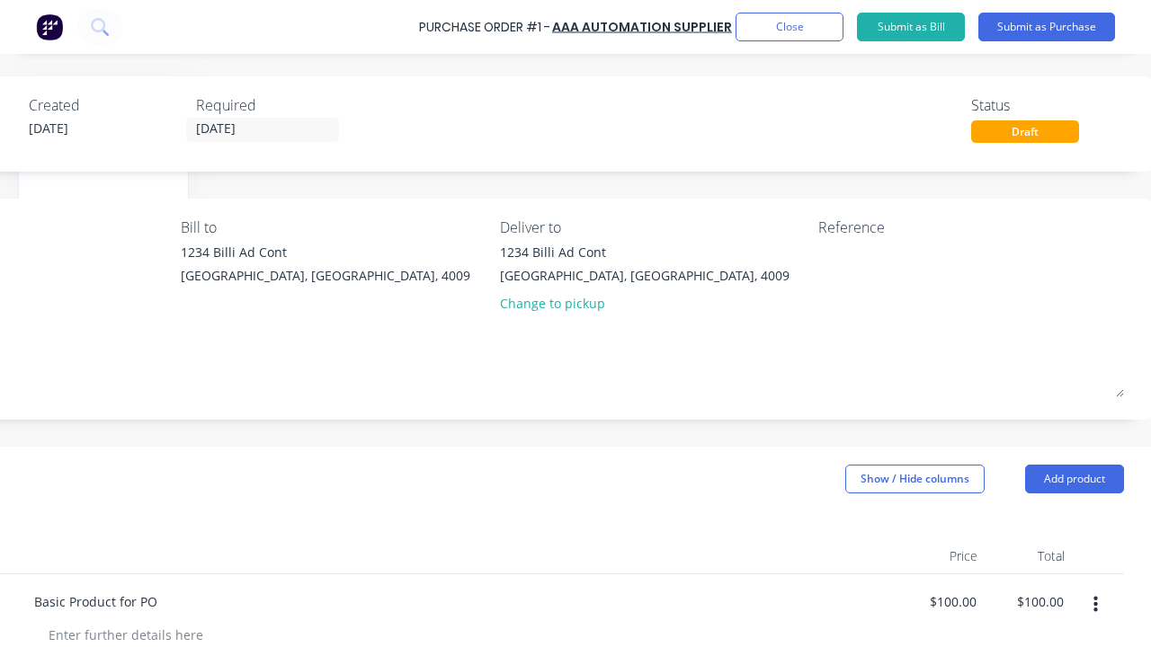
click at [621, 11] on x-pw-glass at bounding box center [575, 323] width 1151 height 647
click at [1014, 129] on div "Draft" at bounding box center [1025, 131] width 108 height 22
click at [1106, 163] on x-pw-glass at bounding box center [575, 323] width 1151 height 647
click at [1077, 27] on button "Submit as Purchase" at bounding box center [1046, 27] width 137 height 29
click at [1047, 27] on button "Submit as Purchase" at bounding box center [1046, 27] width 137 height 29
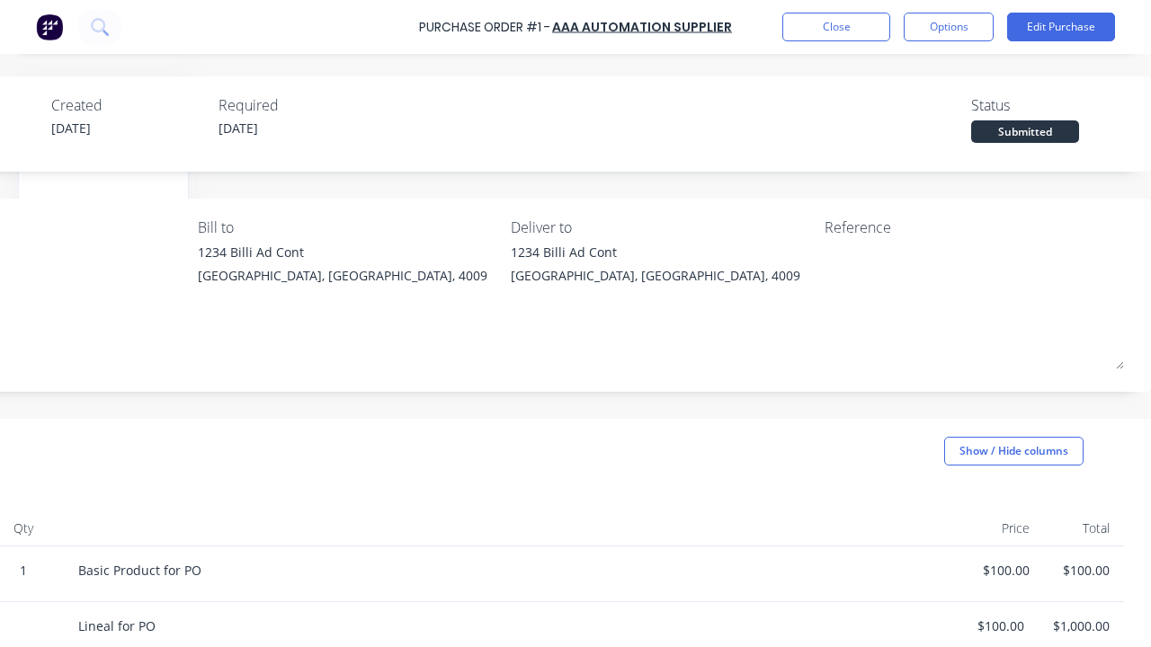
scroll to position [0, 374]
click at [619, 15] on x-pw-glass at bounding box center [575, 323] width 1151 height 647
click at [1019, 130] on div "Submitted" at bounding box center [1025, 131] width 108 height 22
click at [1115, 168] on x-pw-glass at bounding box center [575, 323] width 1151 height 647
click at [851, 26] on button "Close" at bounding box center [836, 27] width 108 height 29
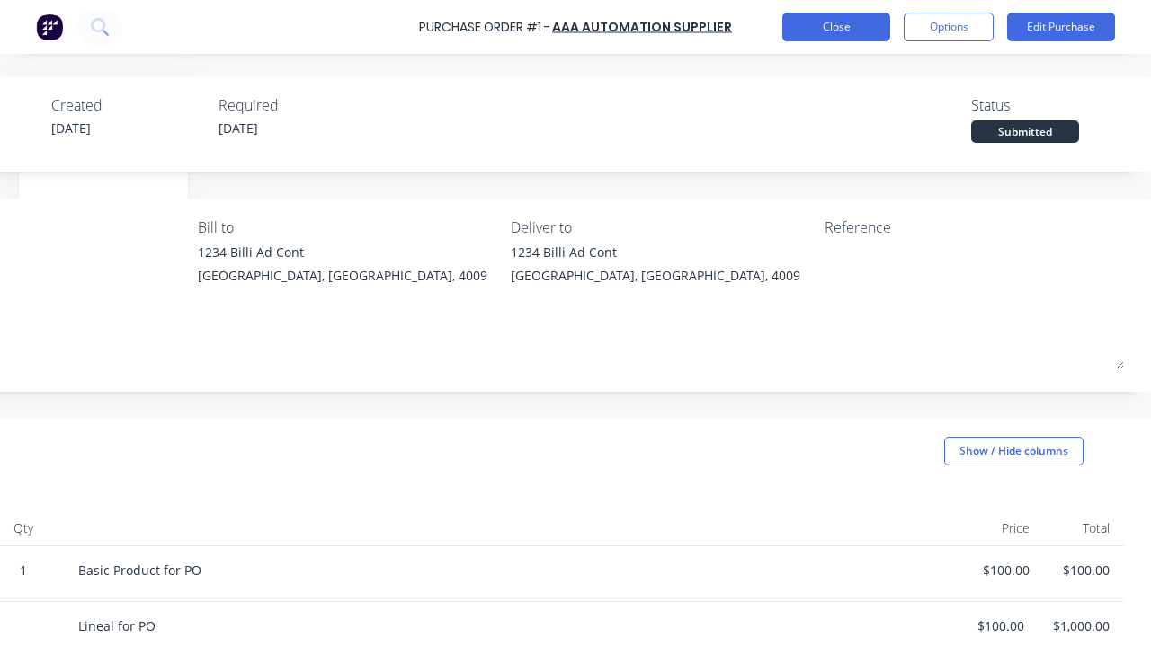
click at [836, 27] on button "Close" at bounding box center [836, 27] width 108 height 29
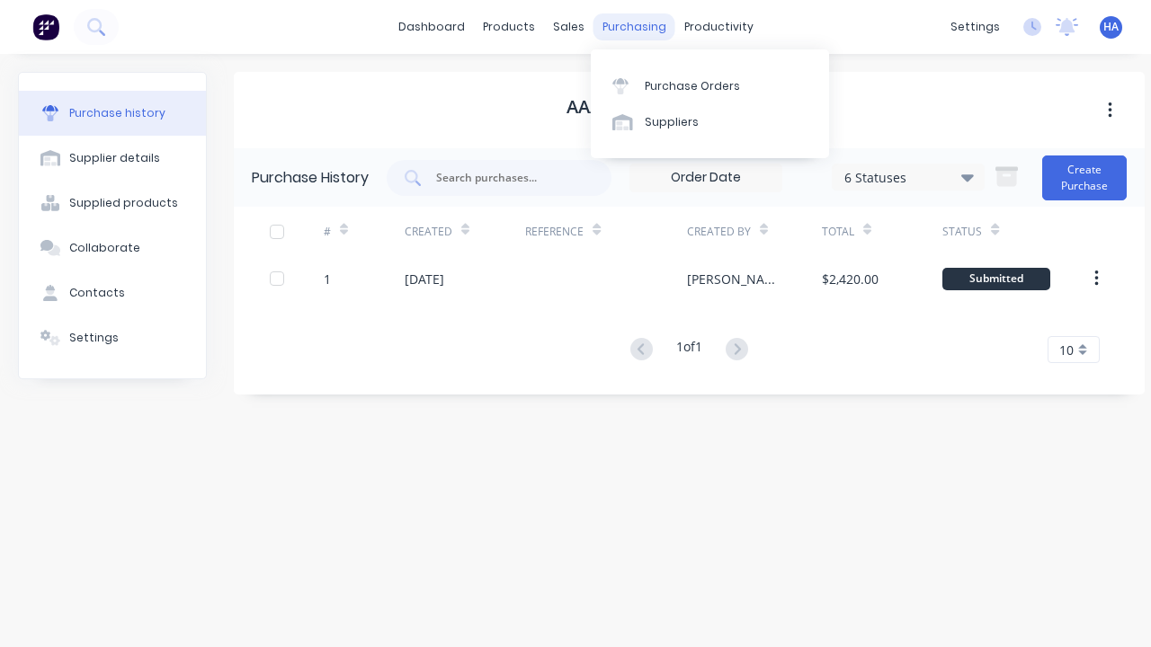
click at [647, 33] on div "purchasing" at bounding box center [634, 26] width 82 height 27
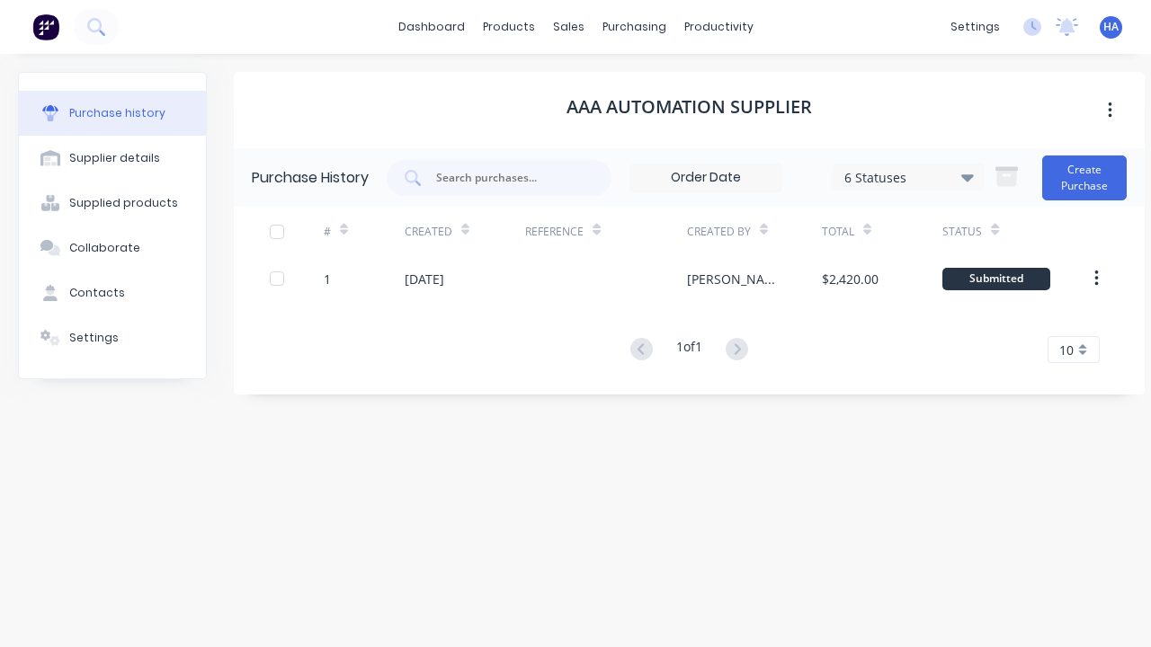
click at [527, 21] on x-pw-glass at bounding box center [575, 323] width 1151 height 647
